Goal: Task Accomplishment & Management: Use online tool/utility

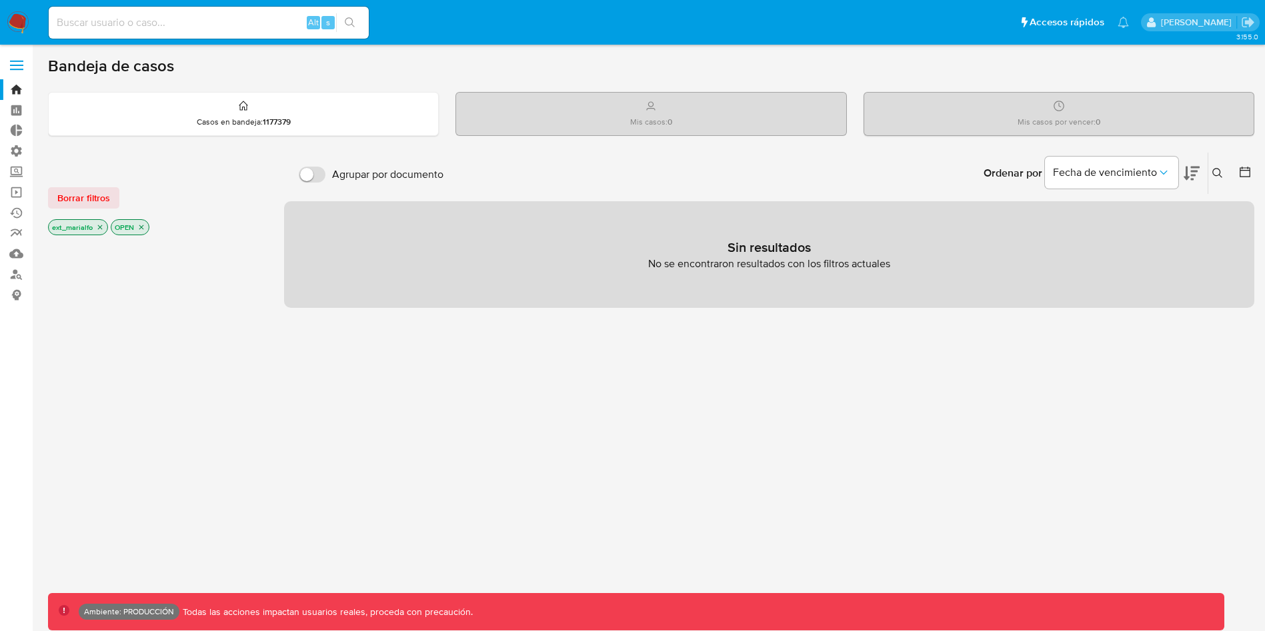
click at [699, 99] on div "Mis casos : 0" at bounding box center [650, 114] width 389 height 43
click at [99, 195] on span "Borrar filtros" at bounding box center [83, 198] width 53 height 19
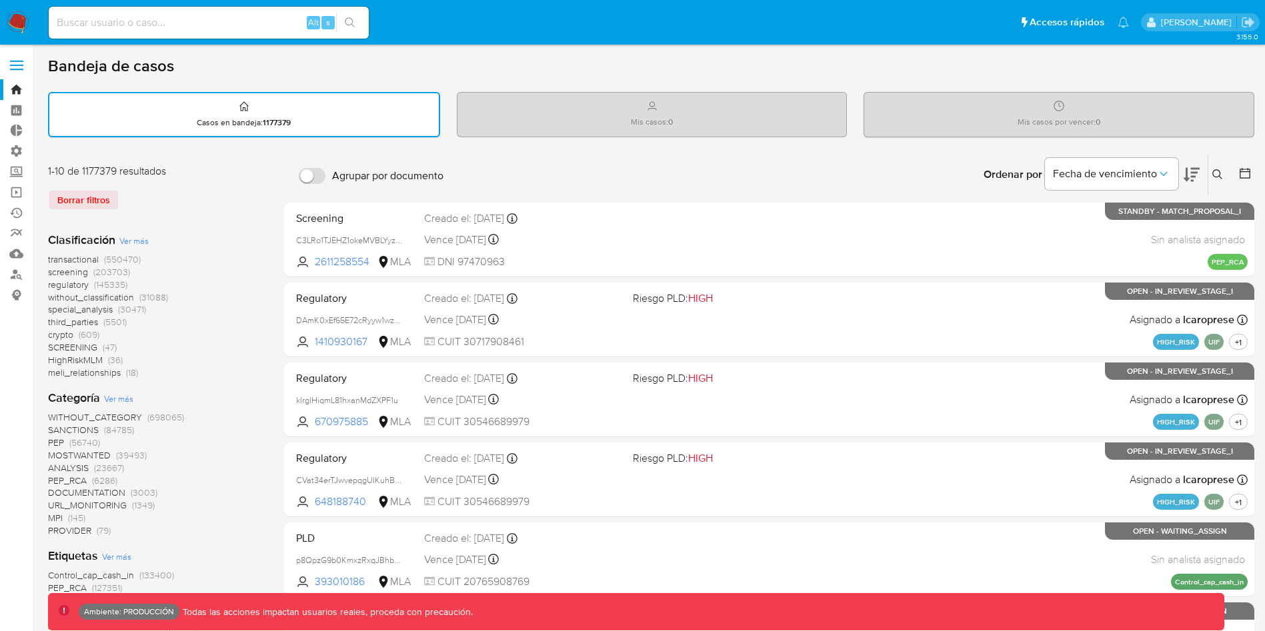
click at [549, 115] on div "Mis casos : 0" at bounding box center [651, 114] width 389 height 43
click at [1181, 114] on div "Mis casos por vencer : 0" at bounding box center [1058, 114] width 389 height 43
click at [336, 111] on div "Casos en bandeja : 1177379" at bounding box center [243, 114] width 389 height 43
click at [1158, 160] on button "Fecha de vencimiento" at bounding box center [1111, 174] width 133 height 32
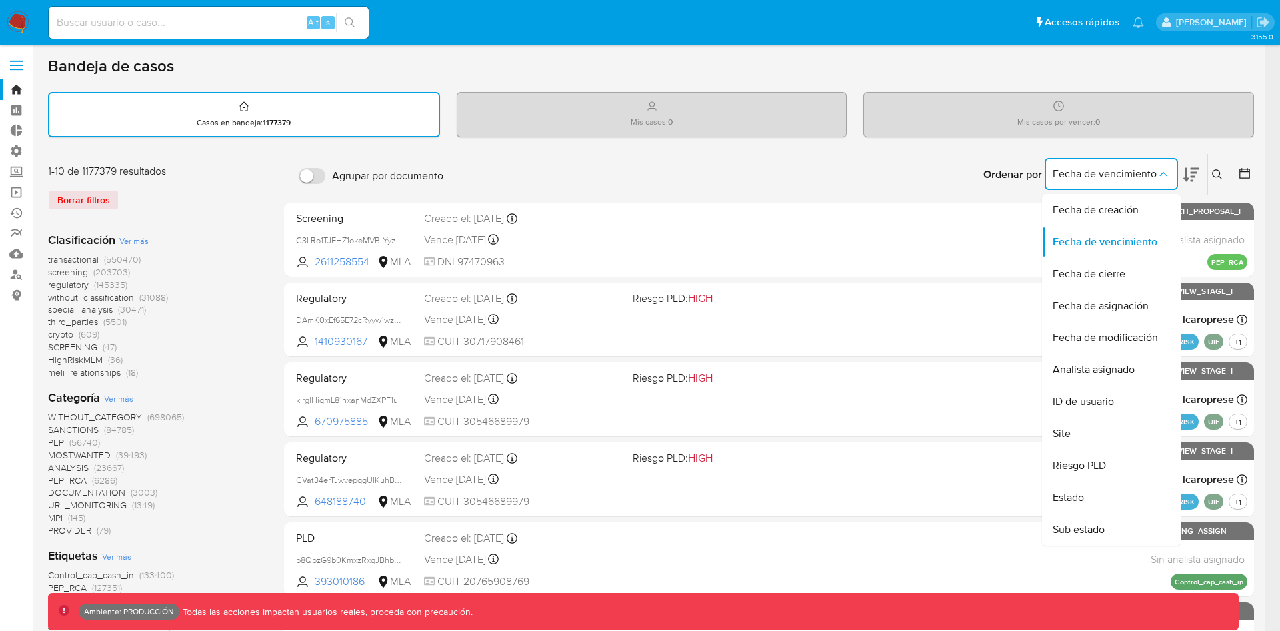
click at [1154, 163] on button "Fecha de vencimiento" at bounding box center [1111, 174] width 133 height 32
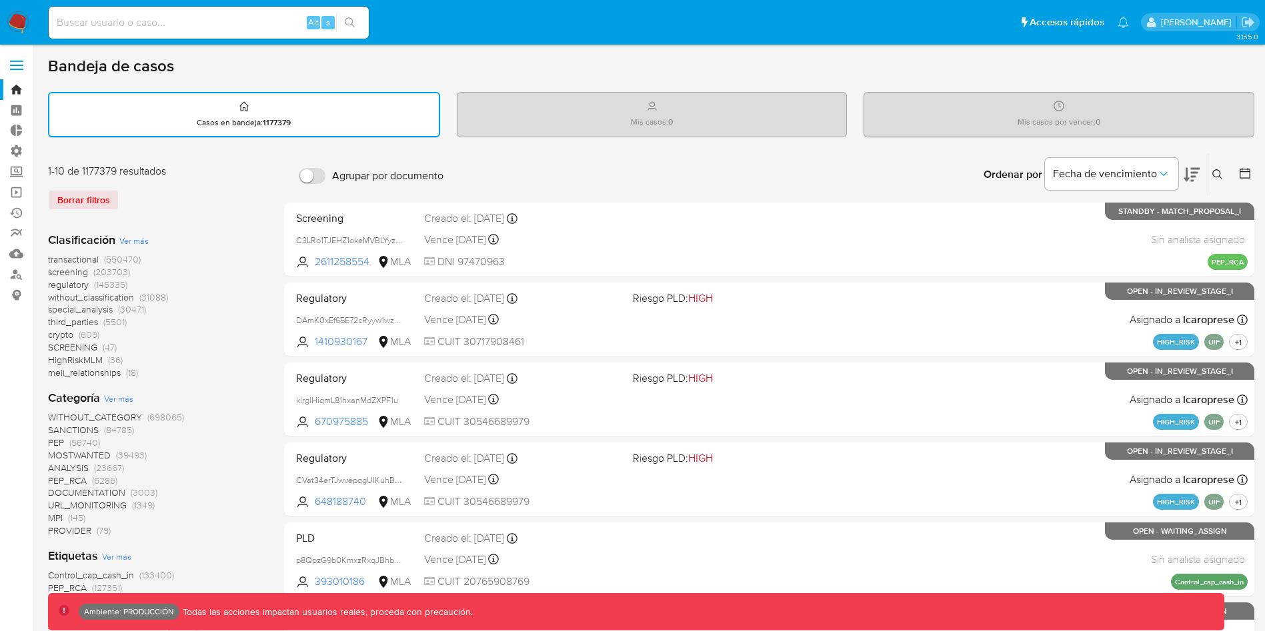
click at [627, 109] on div "Mis casos : 0" at bounding box center [651, 114] width 389 height 43
click at [1142, 112] on div "Mis casos por vencer : 0" at bounding box center [1058, 114] width 389 height 43
click at [97, 201] on div "Borrar filtros" at bounding box center [154, 199] width 213 height 21
click at [21, 61] on span at bounding box center [16, 61] width 13 height 2
click at [0, 0] on input "checkbox" at bounding box center [0, 0] width 0 height 0
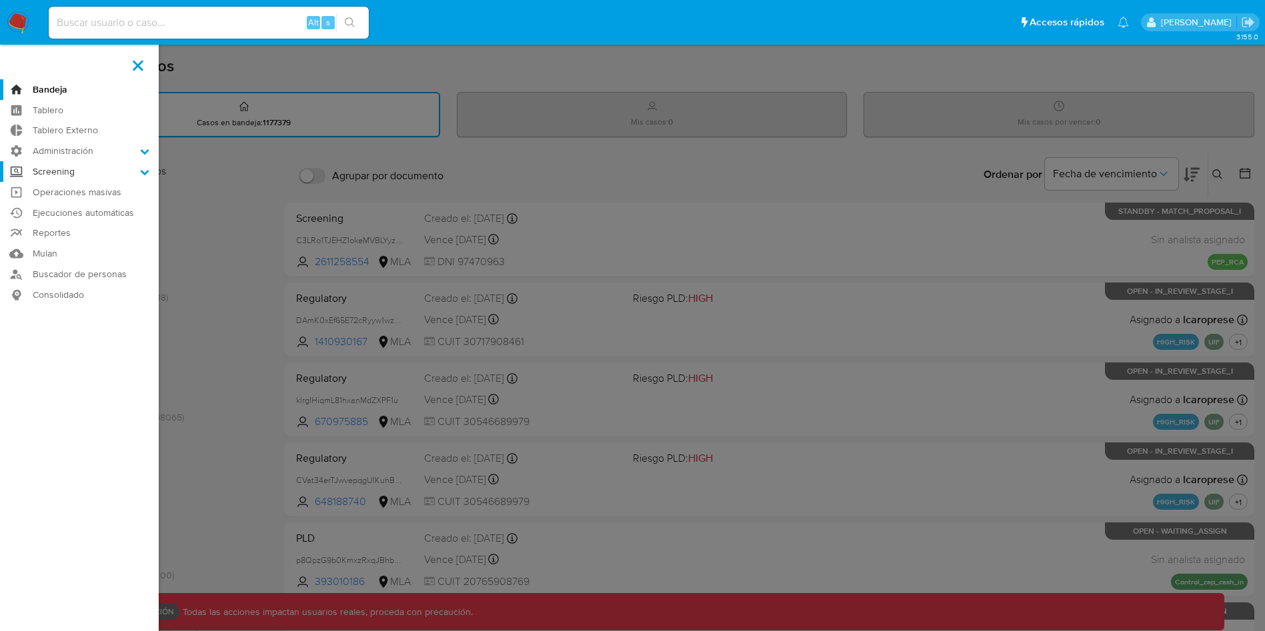
click at [138, 179] on label "Screening" at bounding box center [79, 171] width 159 height 21
click at [0, 0] on input "Screening" at bounding box center [0, 0] width 0 height 0
click at [63, 237] on link "Watchlist" at bounding box center [79, 241] width 159 height 17
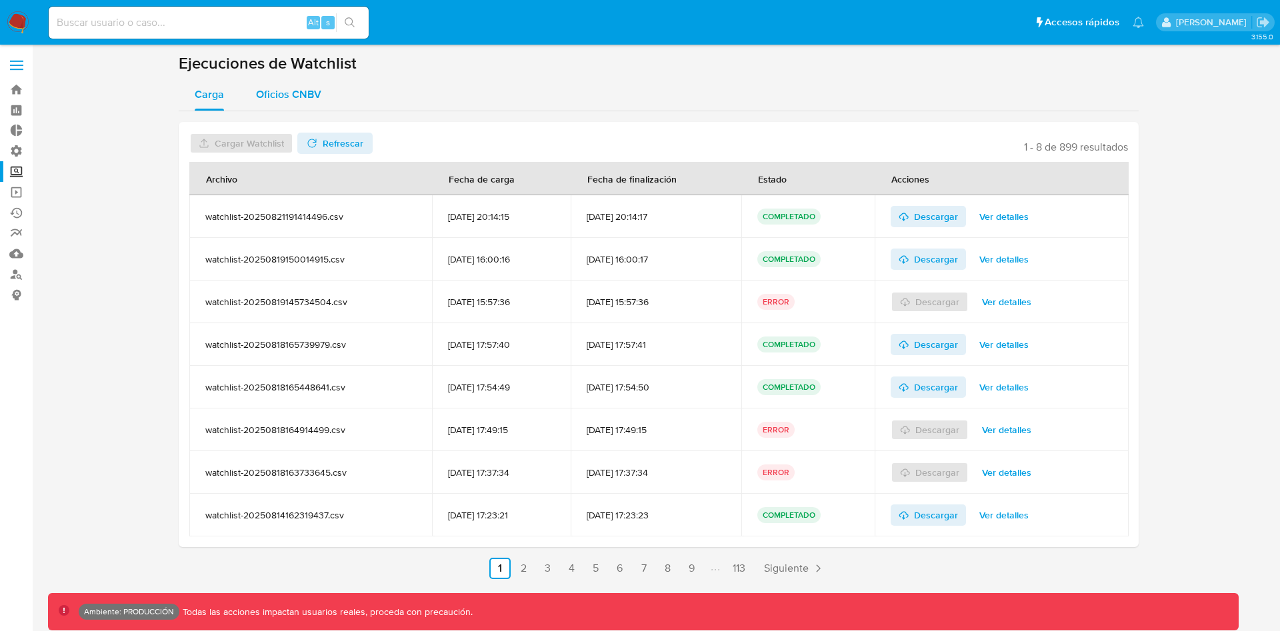
click at [301, 103] on div "Oficios CNBV" at bounding box center [288, 95] width 65 height 32
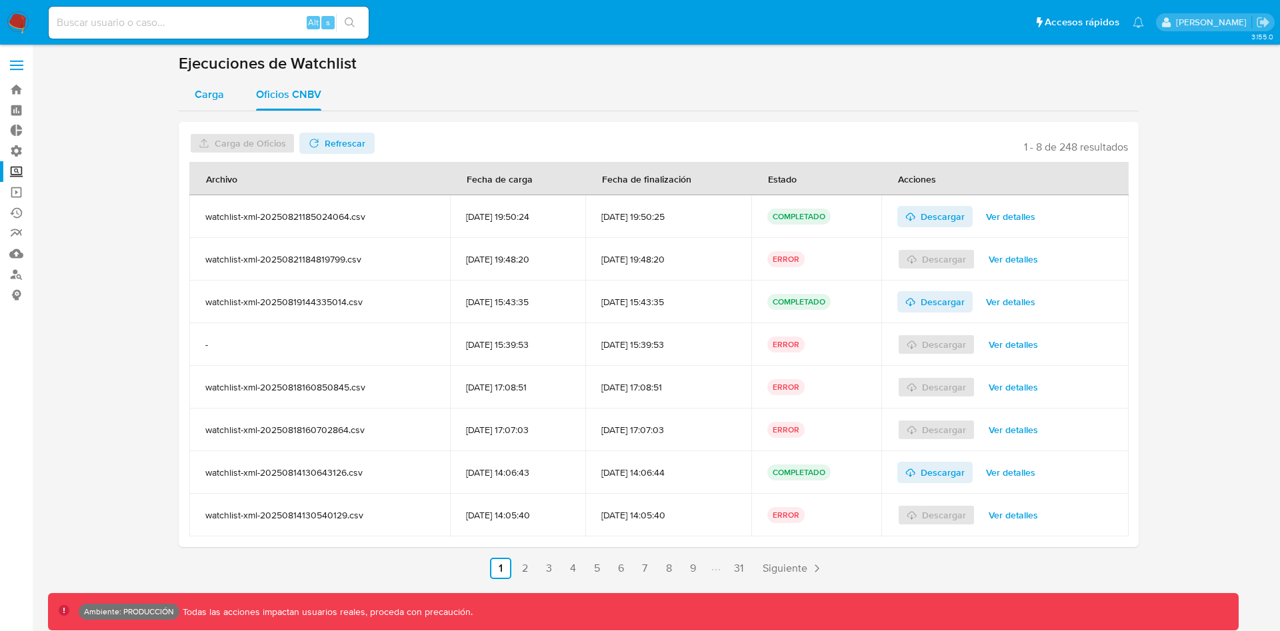
click at [200, 99] on span "Carga" at bounding box center [209, 94] width 29 height 15
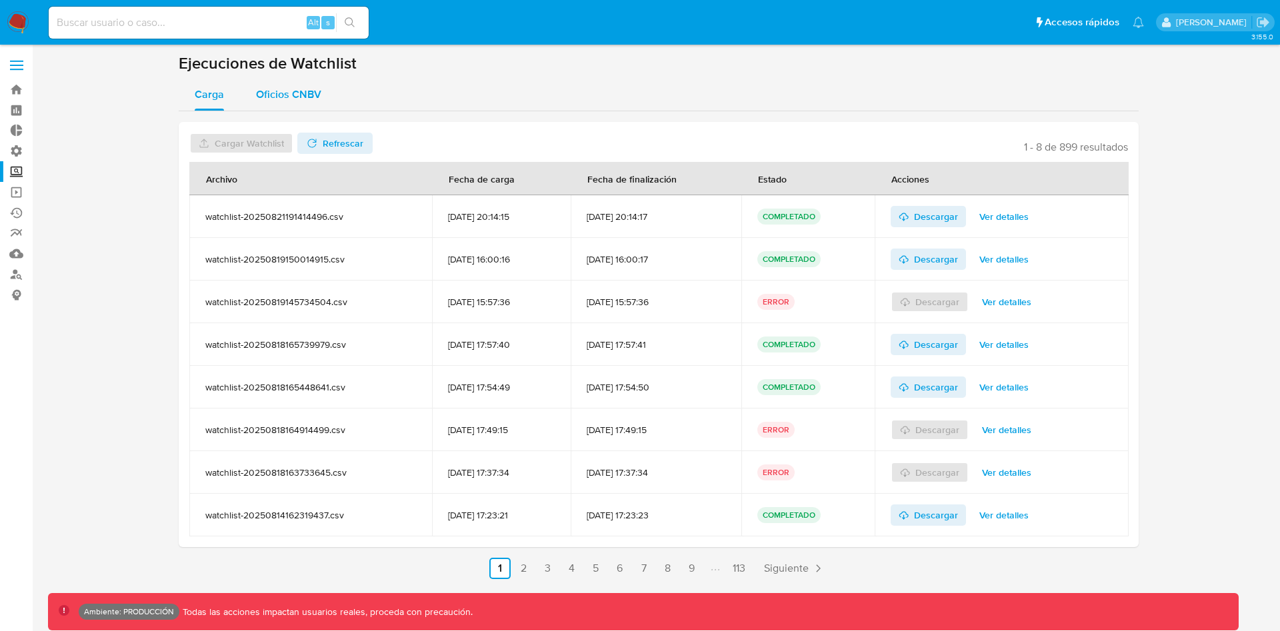
click at [259, 93] on span "Oficios CNBV" at bounding box center [288, 94] width 65 height 15
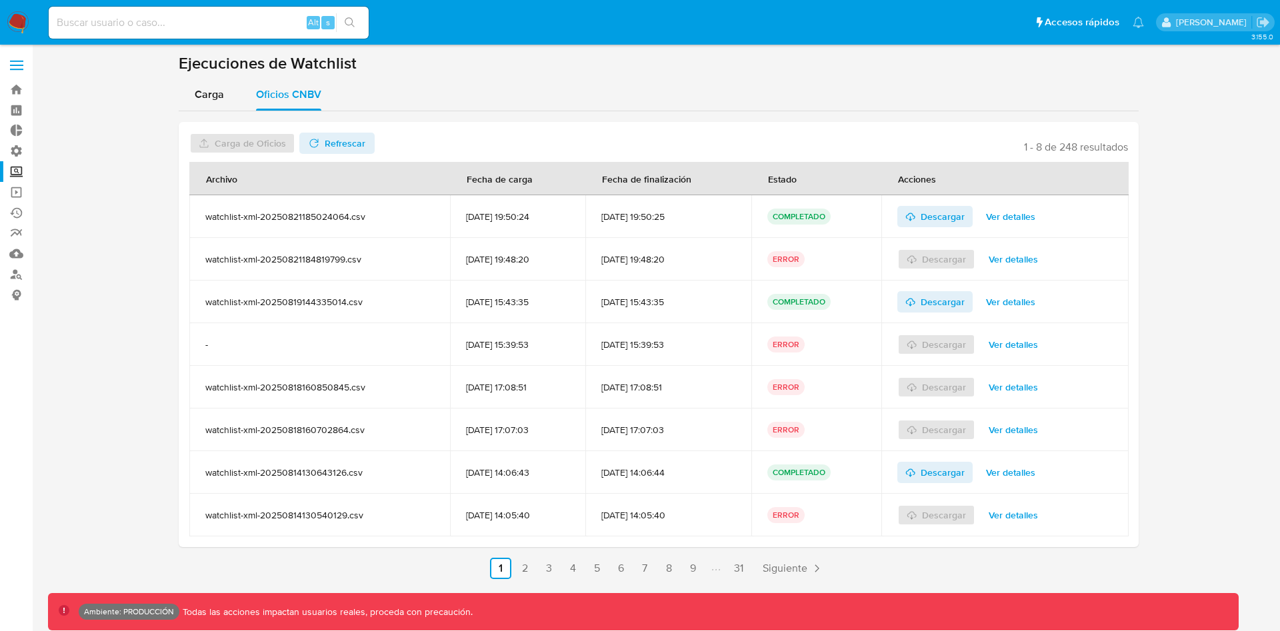
click at [313, 357] on td "-" at bounding box center [319, 344] width 261 height 43
click at [1030, 348] on span "Ver detalles" at bounding box center [1013, 344] width 49 height 19
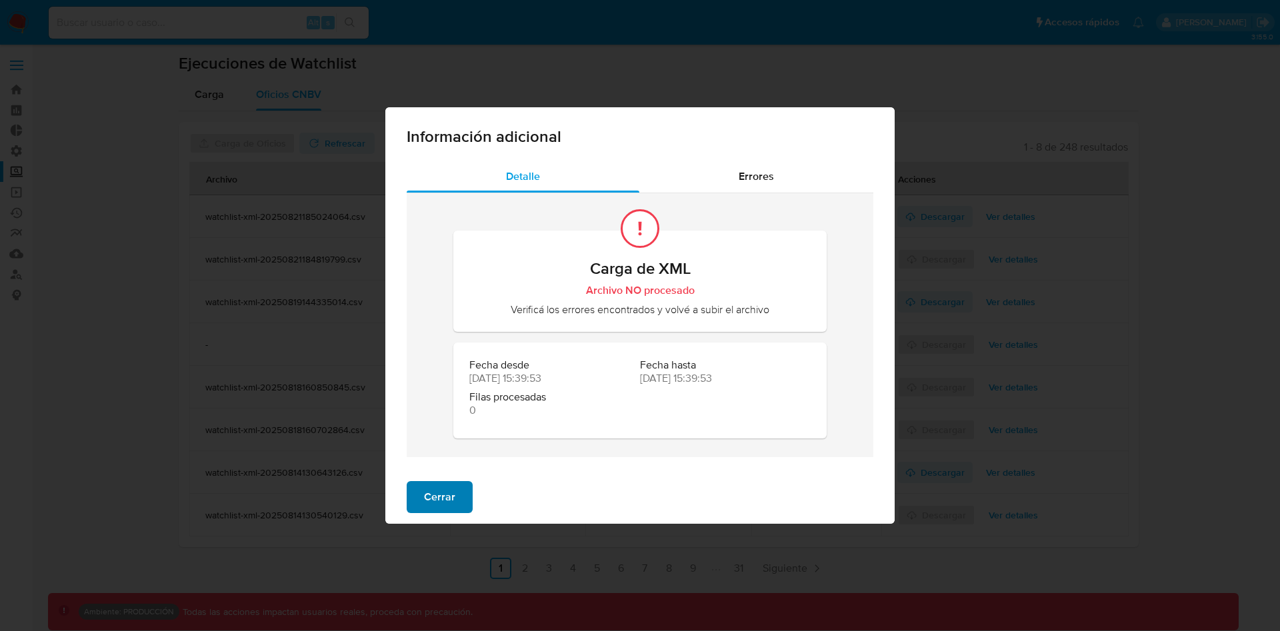
click at [469, 483] on button "Cerrar" at bounding box center [440, 497] width 66 height 32
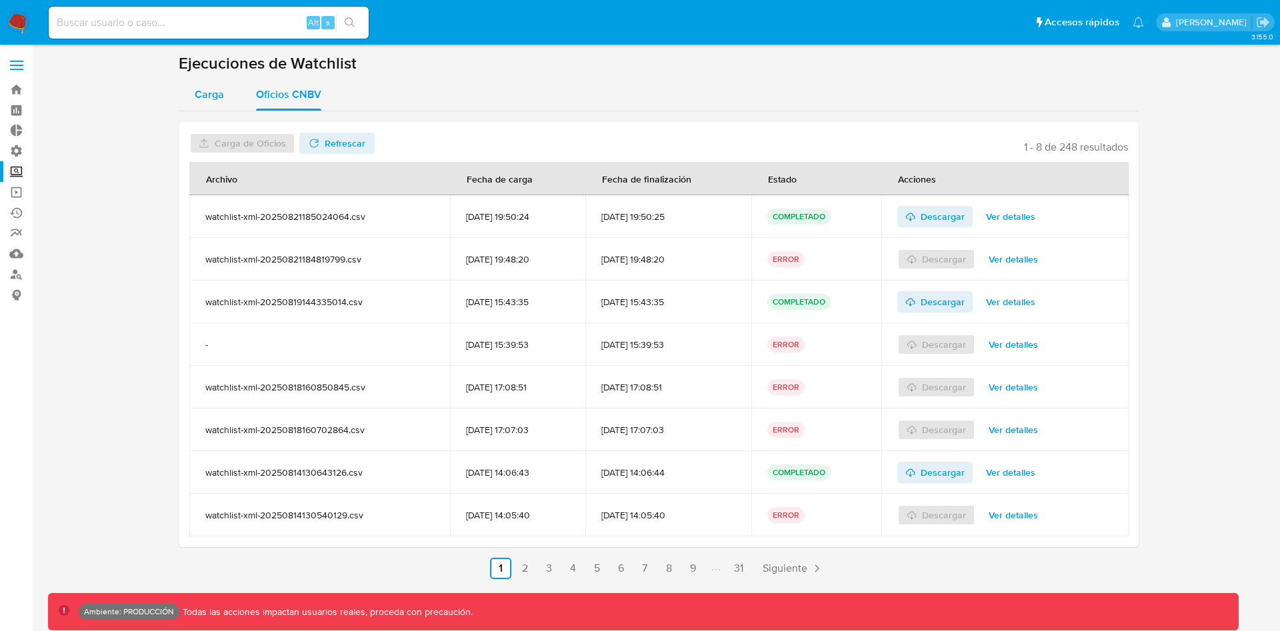
click at [211, 100] on span "Carga" at bounding box center [209, 94] width 29 height 15
